Goal: Find specific page/section: Find specific page/section

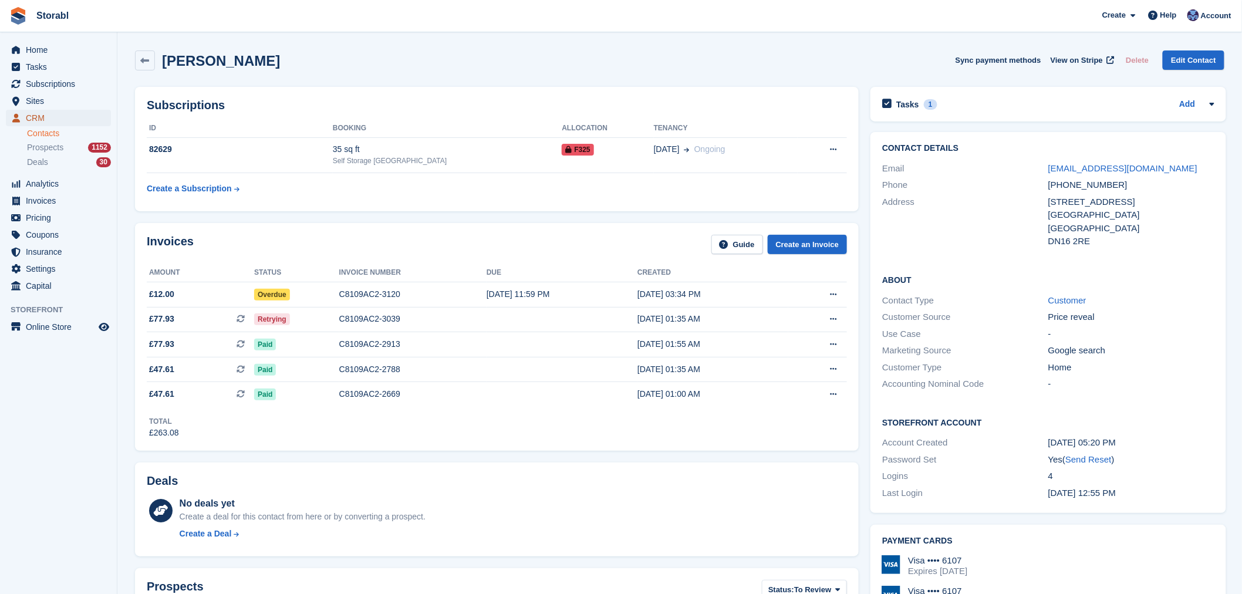
click at [45, 113] on span "CRM" at bounding box center [61, 118] width 70 height 16
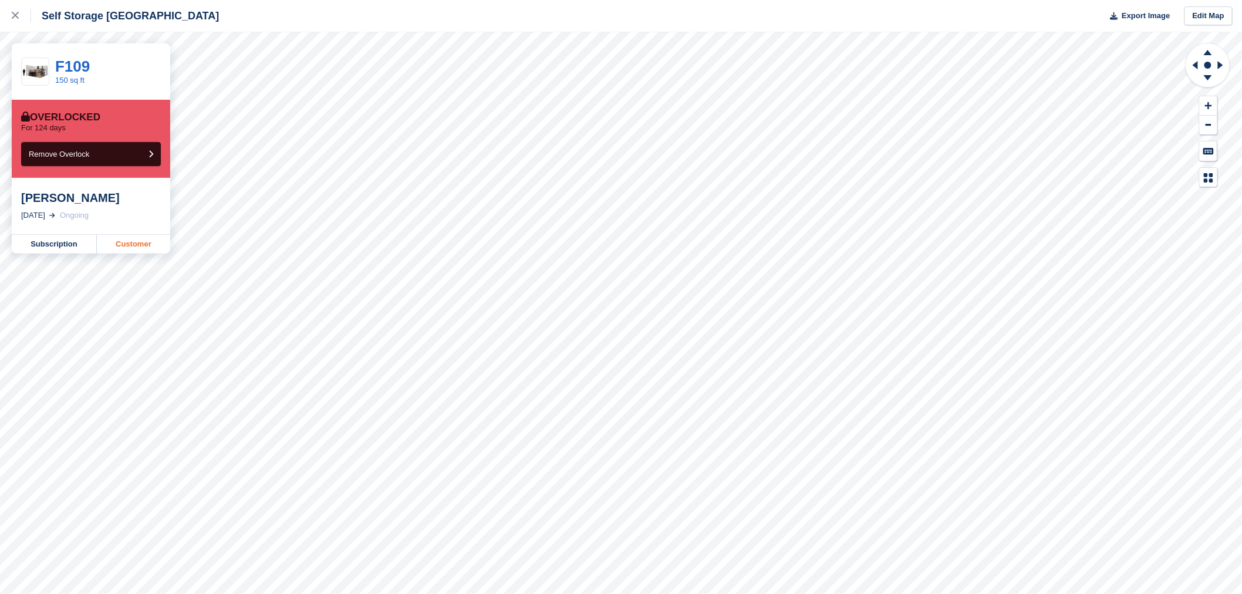
click at [139, 241] on link "Customer" at bounding box center [133, 244] width 73 height 19
